Goal: Task Accomplishment & Management: Understand process/instructions

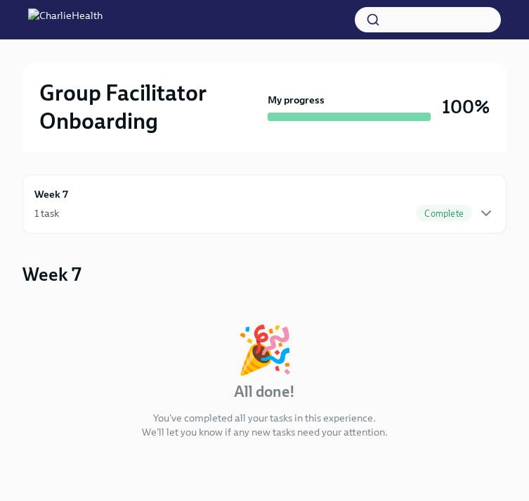
scroll to position [18, 0]
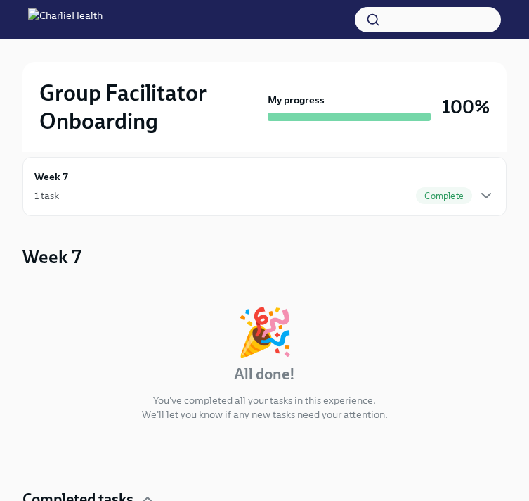
click at [292, 190] on div "1 task Complete" at bounding box center [264, 195] width 461 height 17
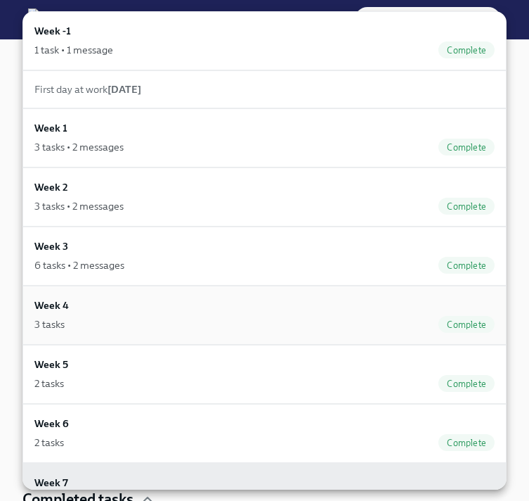
scroll to position [70, 0]
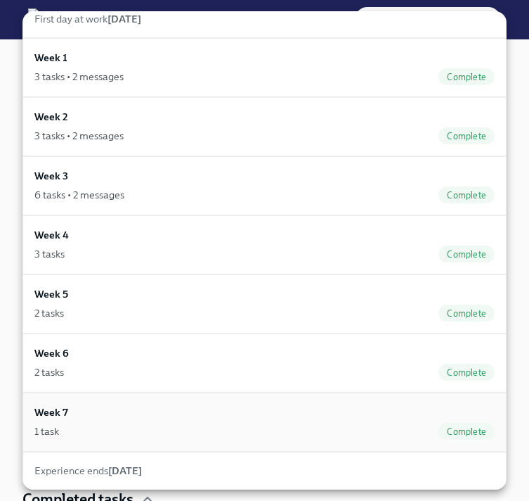
click at [204, 416] on div "Week 7 1 task Complete" at bounding box center [264, 421] width 461 height 35
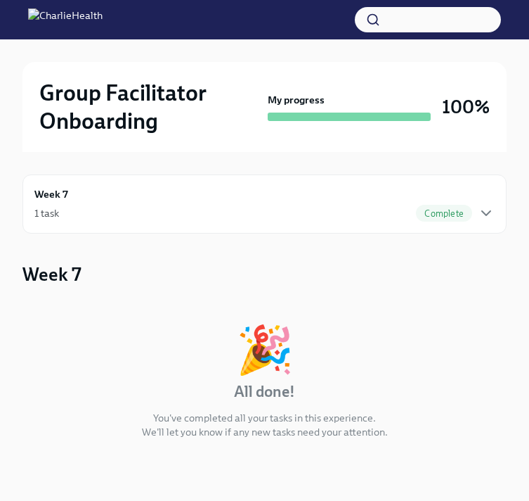
click at [172, 209] on div "1 task Complete" at bounding box center [264, 213] width 461 height 17
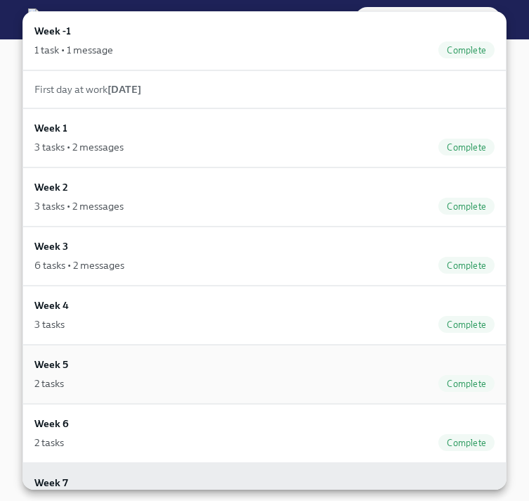
click at [138, 367] on div "Week 5 2 tasks Complete" at bounding box center [264, 373] width 461 height 35
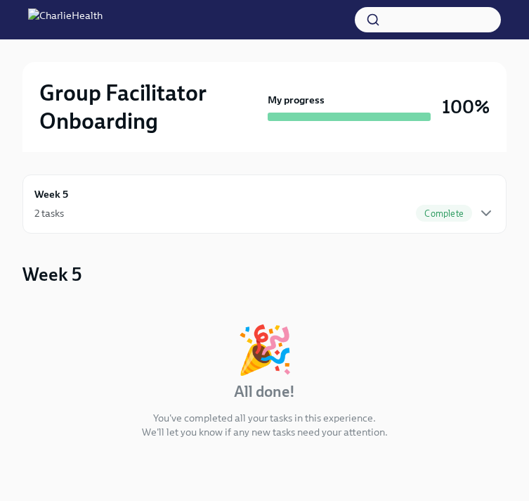
click at [174, 196] on div "Week 5 2 tasks Complete" at bounding box center [264, 203] width 461 height 35
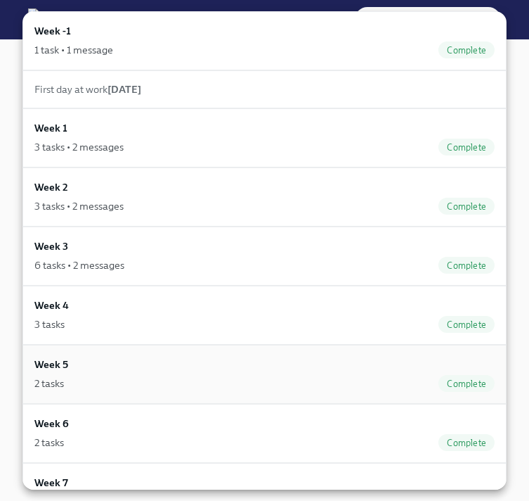
click at [134, 368] on div "Week 5 2 tasks Complete" at bounding box center [264, 373] width 461 height 35
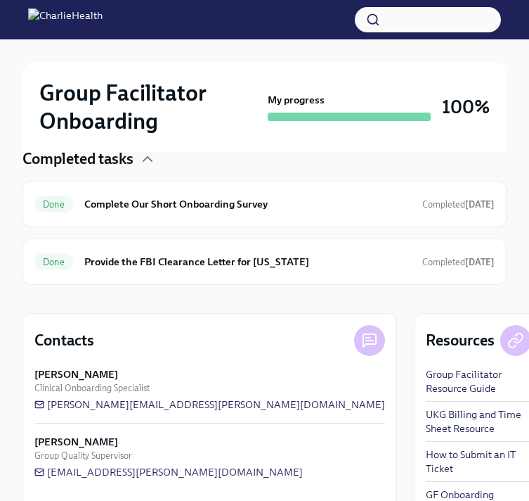
scroll to position [371, 0]
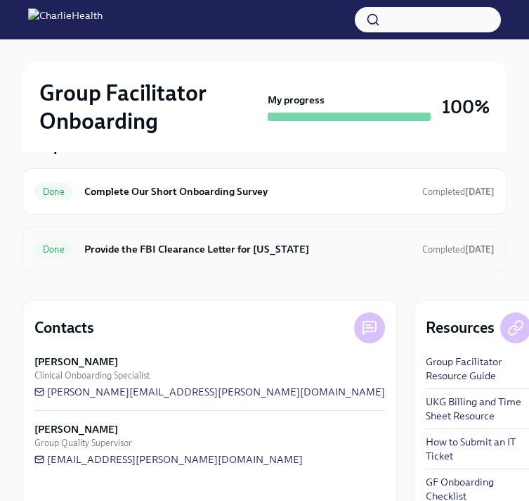
click at [244, 247] on h6 "Provide the FBI Clearance Letter for [US_STATE]" at bounding box center [247, 248] width 327 height 15
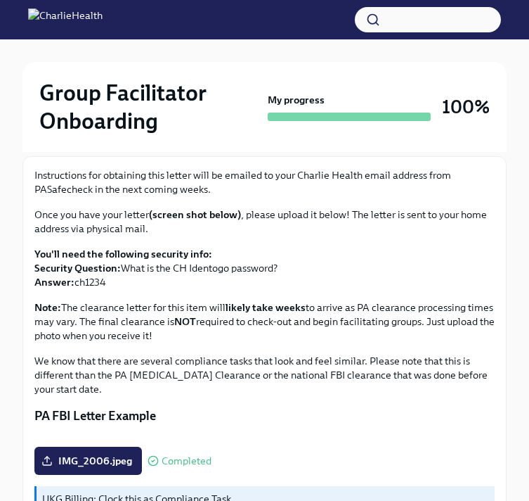
scroll to position [112, 0]
